Goal: Share content

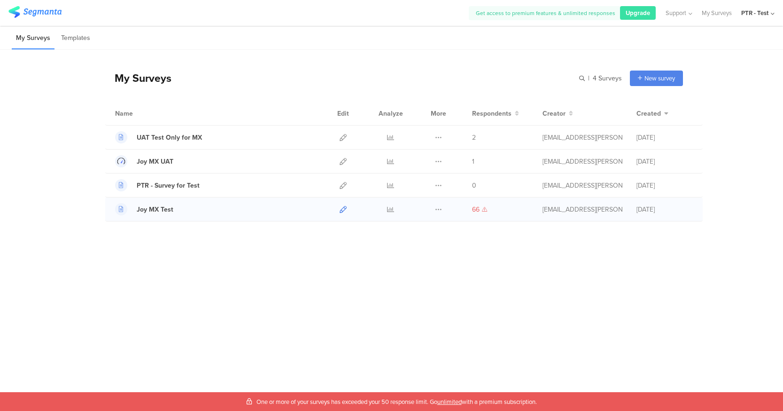
click at [341, 211] on icon at bounding box center [343, 209] width 7 height 7
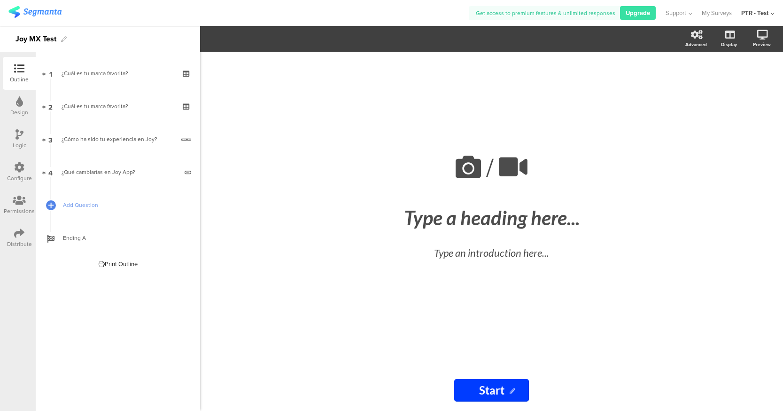
click at [18, 230] on icon at bounding box center [19, 233] width 10 height 10
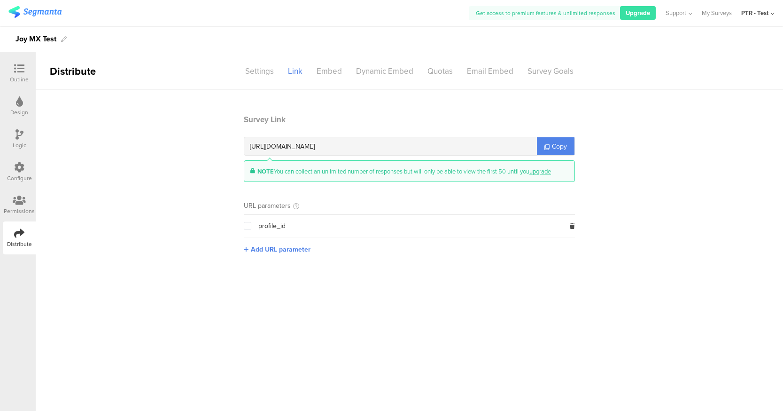
click at [315, 147] on span "https://surveys.segmanta.com/fa81df" at bounding box center [282, 146] width 65 height 10
copy span "fa81df"
